Goal: Task Accomplishment & Management: Use online tool/utility

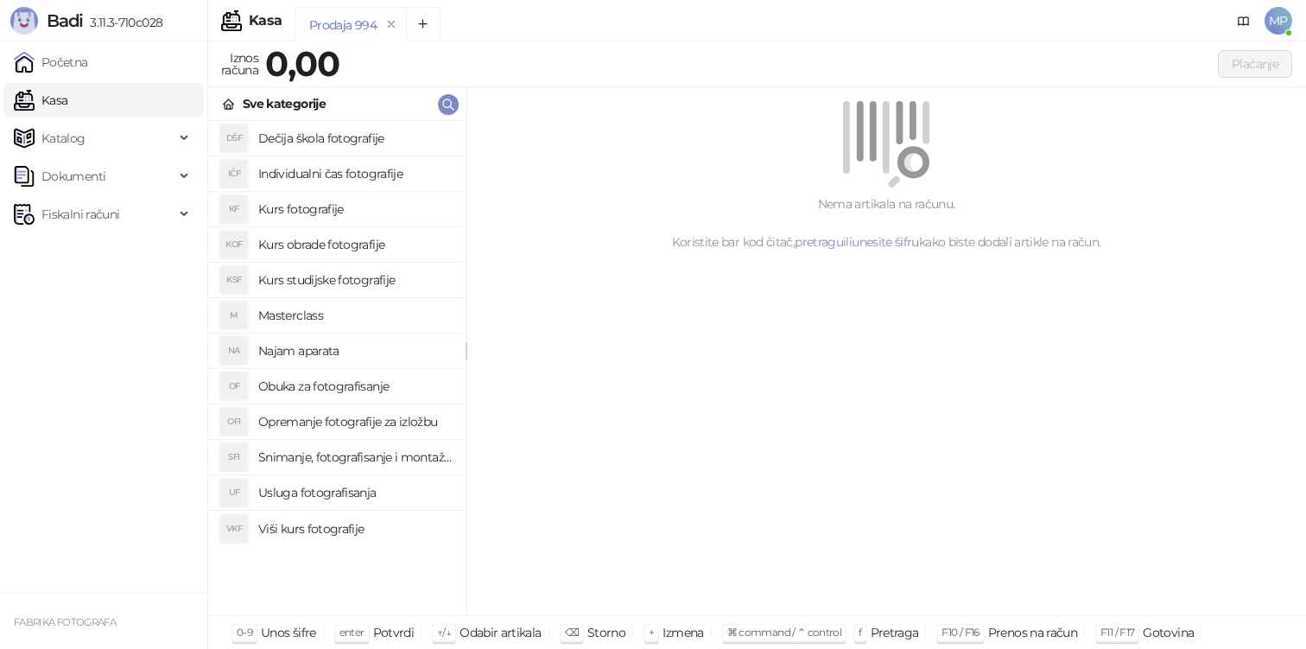
click at [125, 156] on ul "Početna Kasa Katalog Dokumenti Fiskalni računi" at bounding box center [103, 316] width 207 height 551
click at [122, 168] on span "Dokumenti" at bounding box center [94, 176] width 161 height 35
click at [109, 217] on link "Ulazni dokumenti" at bounding box center [84, 214] width 126 height 35
